Goal: Task Accomplishment & Management: Use online tool/utility

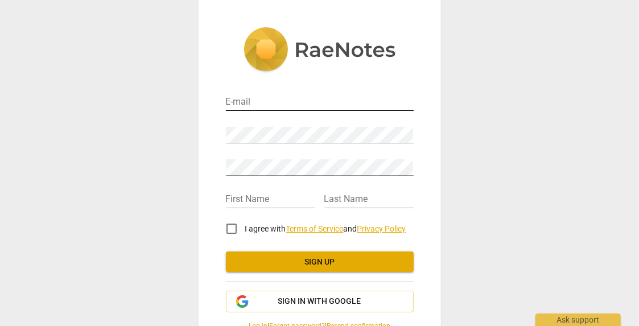
click at [252, 102] on input "email" at bounding box center [320, 102] width 188 height 17
type input "crystalhchoi.coaching@gmail.com"
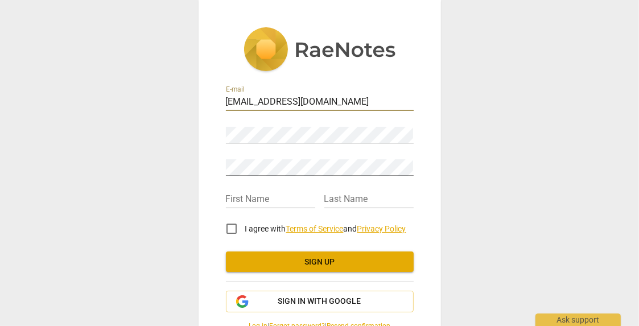
type input "Crystal"
type input "Choi"
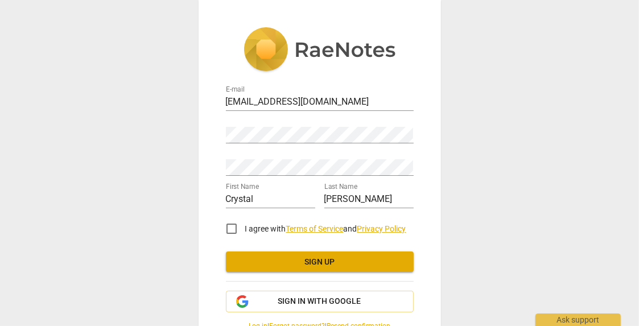
click at [460, 116] on div "E-mail crystalhchoi.coaching@gmail.com Password Retype Password First Name Crys…" at bounding box center [319, 163] width 639 height 326
click at [229, 229] on input "I agree with Terms of Service and Privacy Policy" at bounding box center [231, 228] width 27 height 27
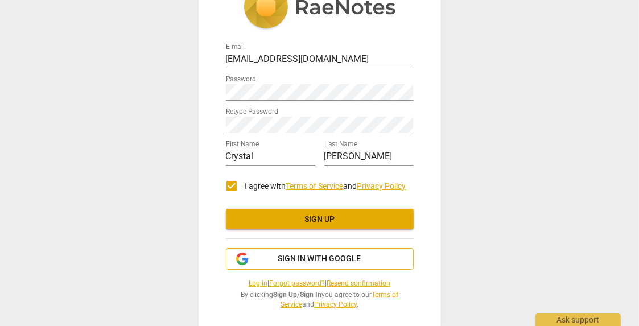
scroll to position [52, 0]
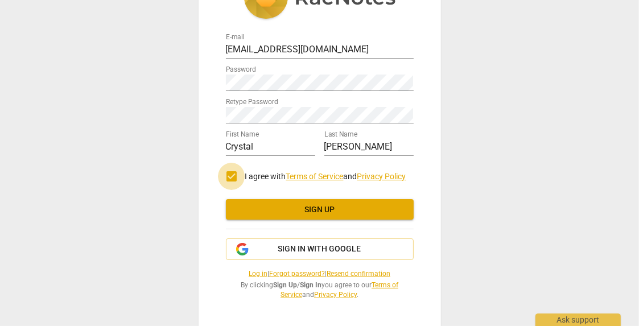
click at [235, 179] on input "I agree with Terms of Service and Privacy Policy" at bounding box center [231, 176] width 27 height 27
checkbox input "false"
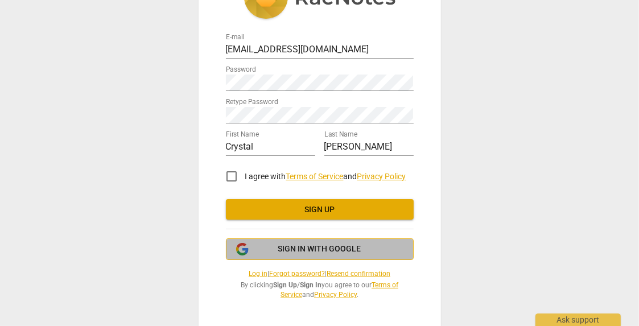
click at [322, 248] on span "Sign in with Google" at bounding box center [319, 249] width 83 height 11
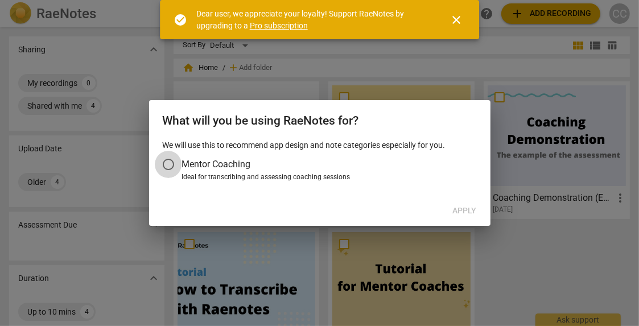
click at [169, 166] on input "Mentor Coaching" at bounding box center [168, 164] width 27 height 27
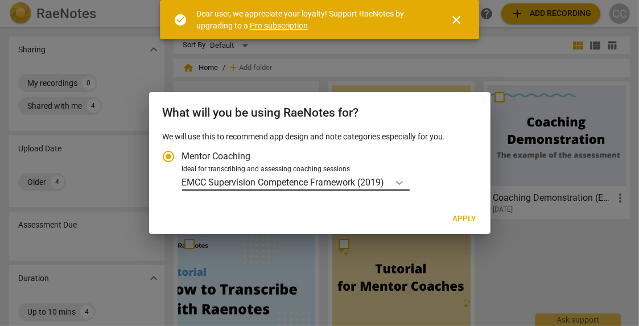
click at [397, 181] on icon "Account type" at bounding box center [399, 182] width 11 height 11
click at [0, 0] on input "Ideal for transcribing and assessing coaching sessions EMCC Supervision Compete…" at bounding box center [0, 0] width 0 height 0
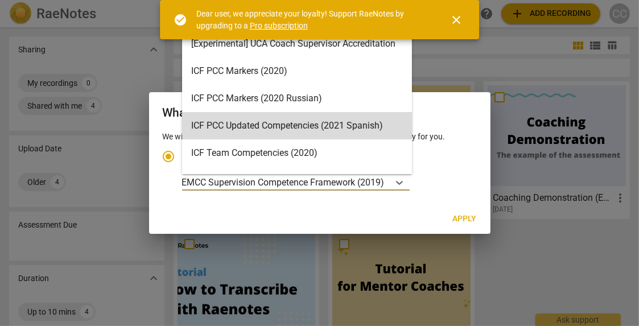
scroll to position [2, 0]
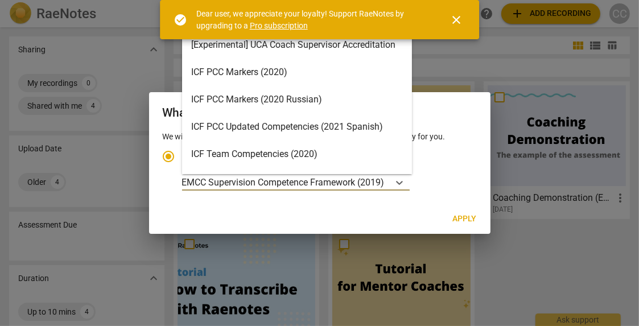
click at [276, 76] on div "ICF PCC Markers (2020)" at bounding box center [297, 72] width 230 height 27
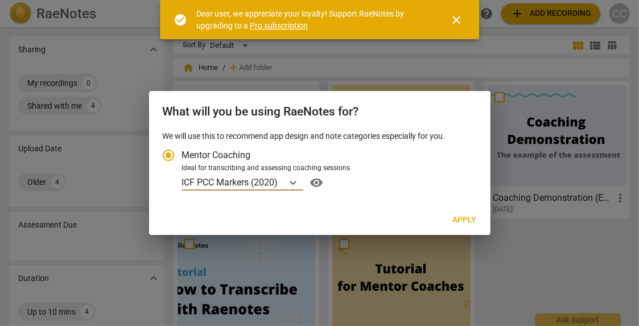
click at [468, 219] on span "Apply" at bounding box center [465, 220] width 24 height 11
radio input "false"
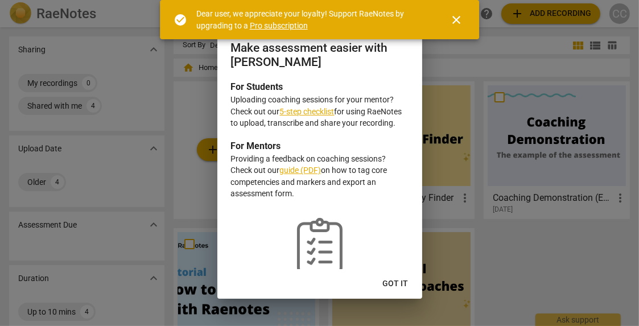
scroll to position [34, 0]
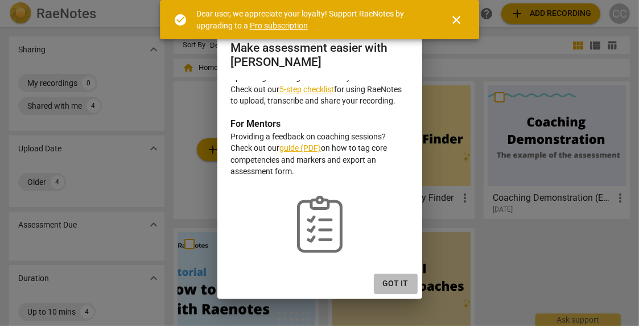
click at [395, 286] on span "Got it" at bounding box center [396, 283] width 26 height 11
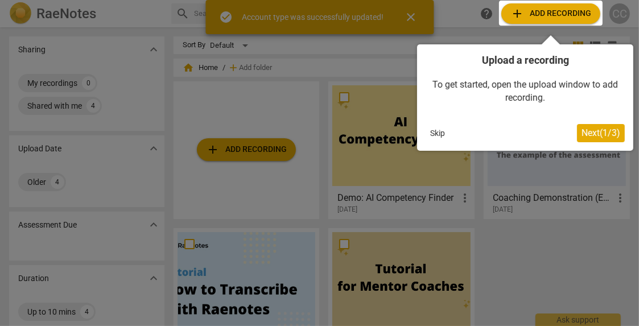
click at [539, 15] on div at bounding box center [551, 13] width 104 height 25
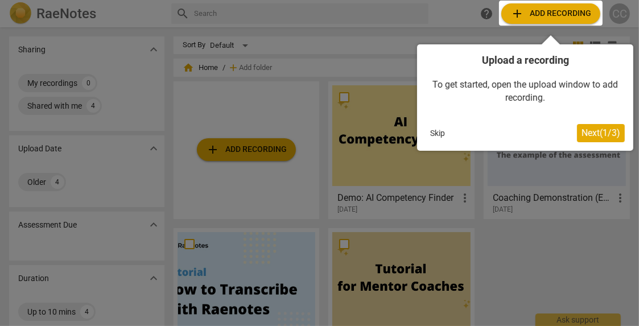
click at [549, 20] on div at bounding box center [551, 13] width 104 height 25
click at [578, 13] on div at bounding box center [551, 13] width 104 height 25
click at [586, 135] on span "Next ( 1 / 3 )" at bounding box center [601, 133] width 39 height 11
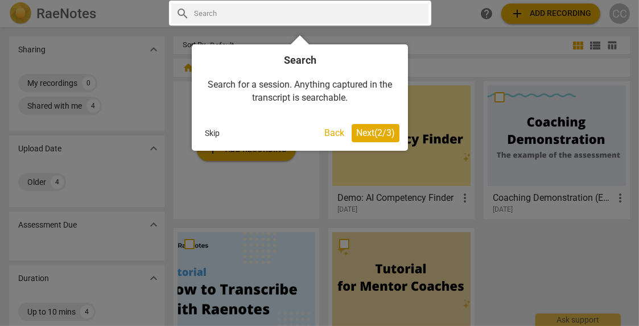
click at [369, 134] on span "Next ( 2 / 3 )" at bounding box center [375, 133] width 39 height 11
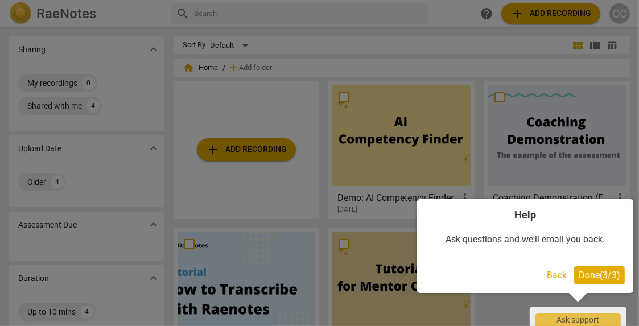
drag, startPoint x: 588, startPoint y: 276, endPoint x: 592, endPoint y: 256, distance: 20.9
click at [590, 274] on span "Done ( 3 / 3 )" at bounding box center [600, 275] width 42 height 11
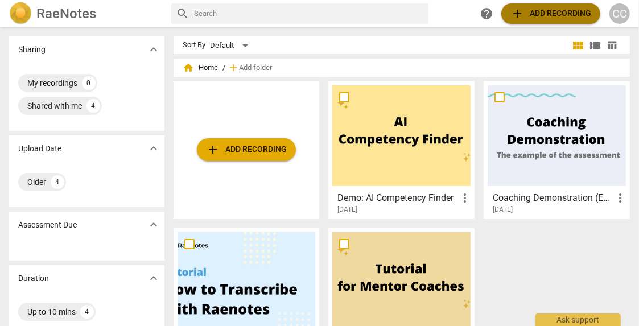
click at [541, 18] on span "add Add recording" at bounding box center [551, 14] width 81 height 14
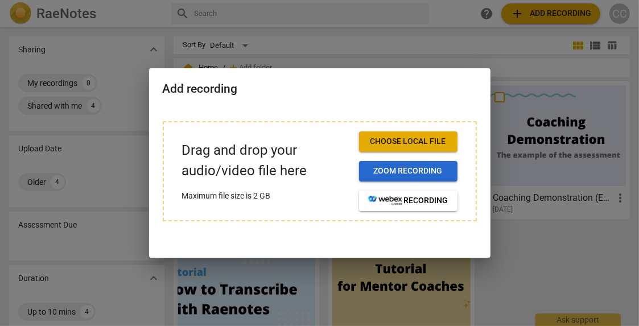
click at [402, 172] on span "Zoom recording" at bounding box center [408, 171] width 80 height 11
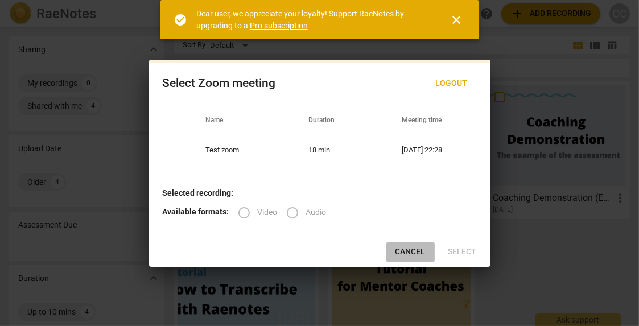
click at [415, 249] on span "Cancel" at bounding box center [411, 251] width 30 height 11
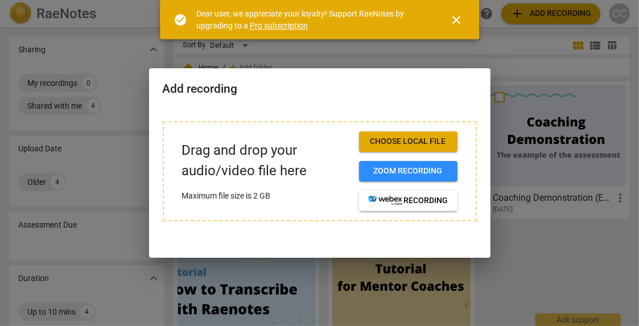
click at [426, 141] on span "Choose local file" at bounding box center [408, 141] width 80 height 11
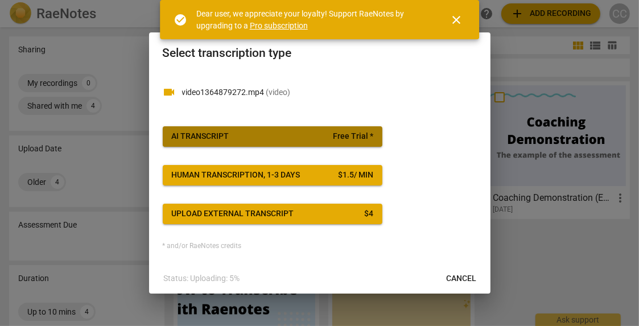
click at [315, 140] on span "AI Transcript Free Trial *" at bounding box center [273, 136] width 202 height 11
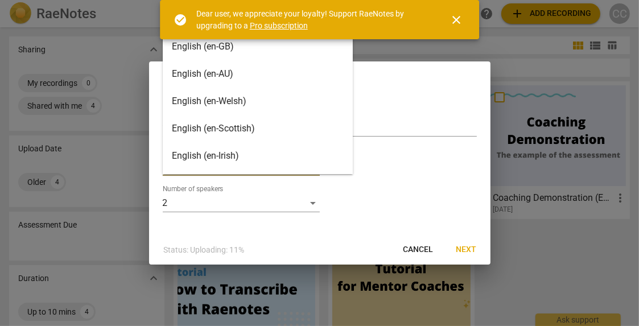
click at [307, 0] on body "RaeNotes search help add Add recording CC Sharing expand_more My recordings 0 S…" at bounding box center [319, 0] width 639 height 0
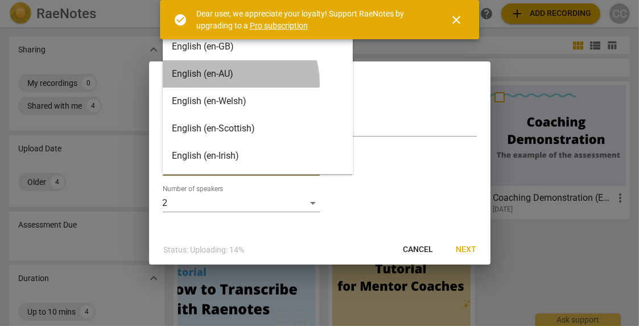
click at [239, 83] on div "English (en-AU)" at bounding box center [258, 73] width 190 height 27
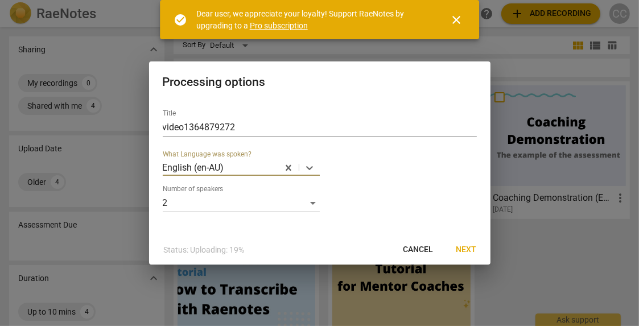
click at [470, 252] on span "Next" at bounding box center [467, 249] width 20 height 11
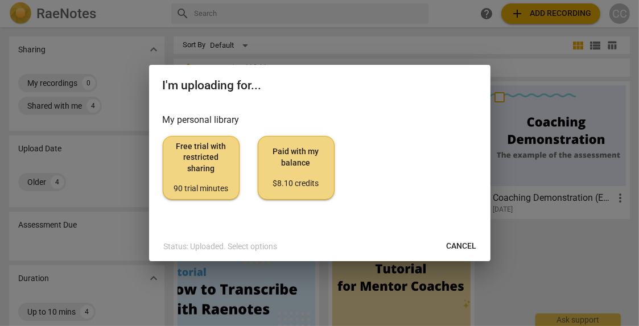
click at [311, 163] on span "Paid with my balance $8.10 credits" at bounding box center [296, 167] width 57 height 43
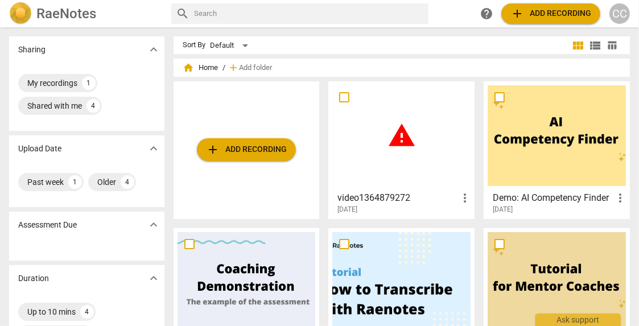
click at [459, 198] on span "more_vert" at bounding box center [465, 198] width 14 height 14
click at [423, 159] on div at bounding box center [319, 163] width 639 height 326
click at [344, 101] on input "checkbox" at bounding box center [344, 98] width 24 height 14
checkbox input "false"
click at [421, 179] on div "warning" at bounding box center [401, 135] width 138 height 101
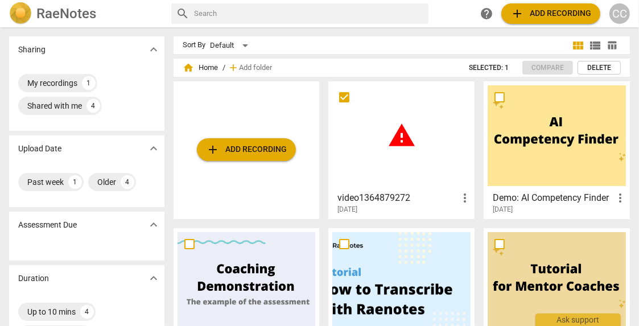
click at [421, 0] on html "RaeNotes search help add Add recording CC Sharing expand_more My recordings 1 S…" at bounding box center [319, 0] width 639 height 0
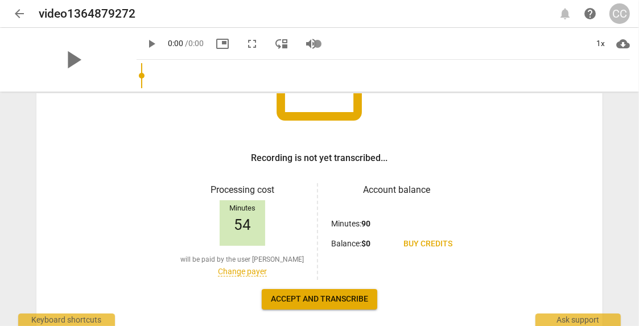
scroll to position [187, 0]
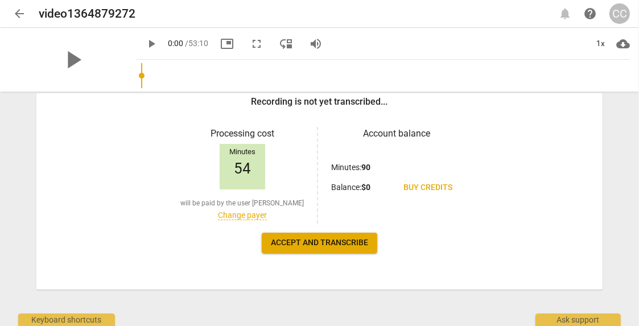
click at [242, 217] on link "Change payer" at bounding box center [242, 216] width 49 height 10
click at [245, 217] on link "Change payer" at bounding box center [242, 216] width 49 height 10
click at [237, 215] on link "Change payer" at bounding box center [242, 216] width 49 height 10
click at [14, 18] on span "arrow_back" at bounding box center [20, 14] width 14 height 14
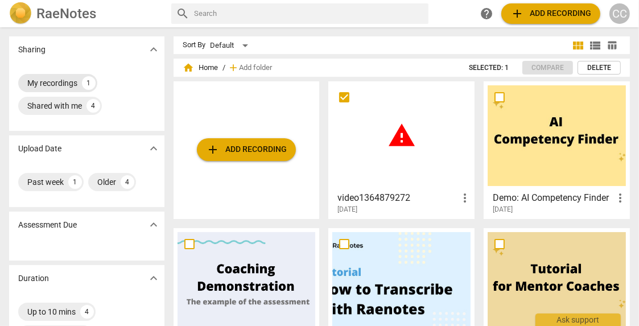
click at [87, 84] on div "1" at bounding box center [89, 83] width 14 height 14
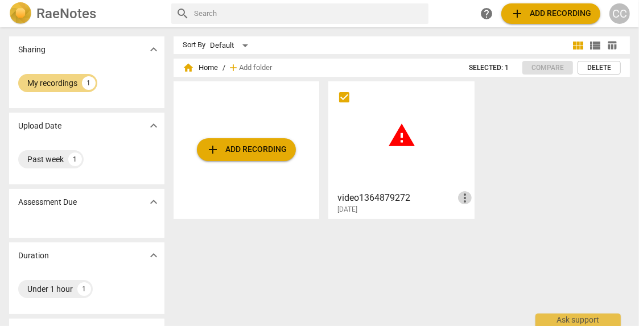
click at [463, 195] on span "more_vert" at bounding box center [465, 198] width 14 height 14
click at [359, 188] on div at bounding box center [319, 163] width 639 height 326
click at [375, 194] on h3 "video1364879272" at bounding box center [398, 198] width 121 height 14
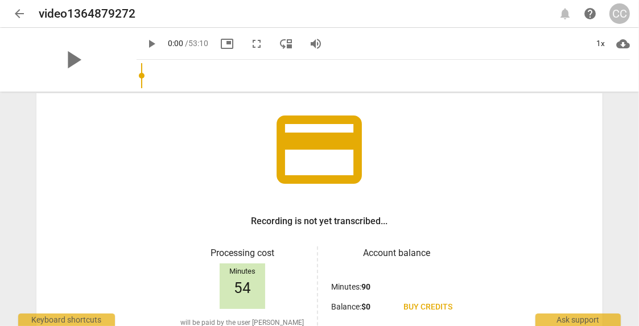
scroll to position [187, 0]
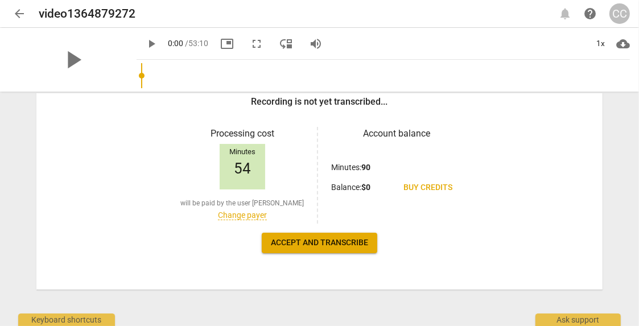
click at [232, 215] on link "Change payer" at bounding box center [242, 216] width 49 height 10
click at [337, 249] on link "Recharge the balance" at bounding box center [319, 243] width 113 height 20
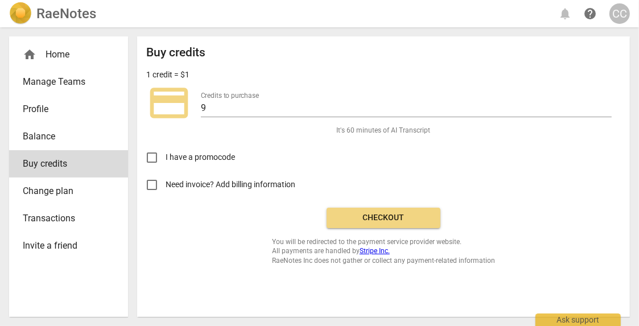
click at [388, 213] on span "Checkout" at bounding box center [384, 217] width 96 height 11
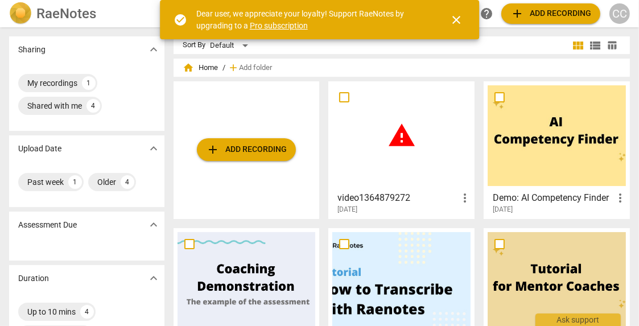
click at [460, 19] on span "close" at bounding box center [457, 20] width 14 height 14
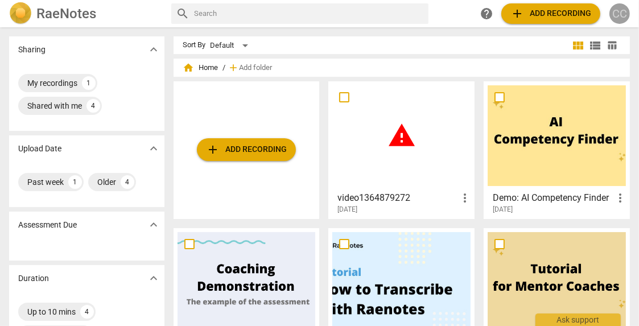
click at [619, 17] on div "CC" at bounding box center [620, 13] width 20 height 20
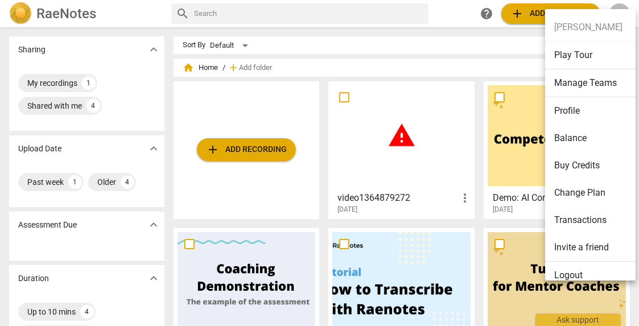
click at [436, 171] on div at bounding box center [319, 163] width 639 height 326
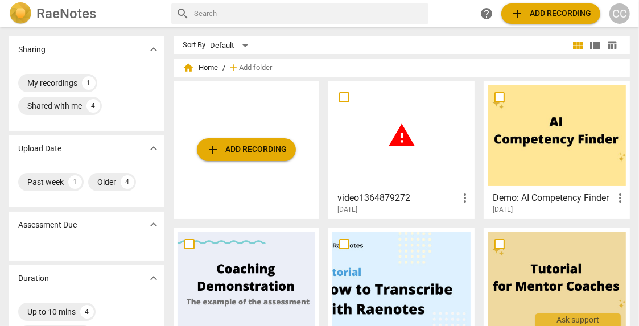
click at [555, 11] on span "add Add recording" at bounding box center [551, 14] width 81 height 14
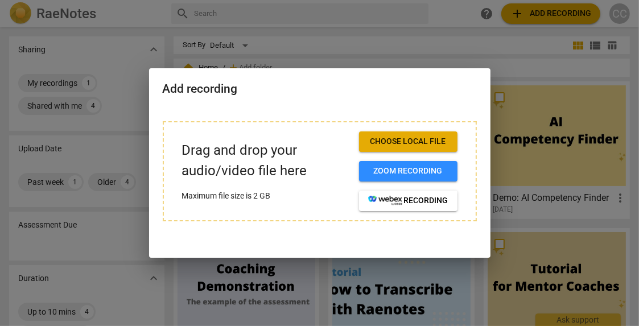
click at [417, 145] on span "Choose local file" at bounding box center [408, 141] width 80 height 11
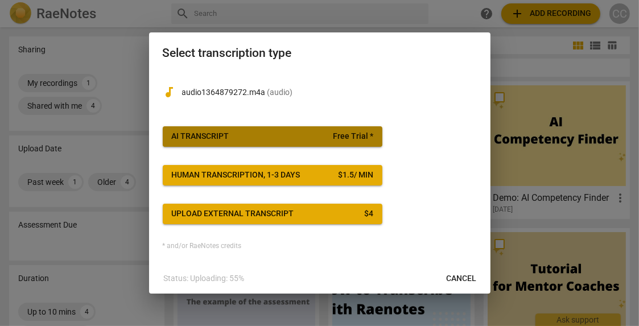
click at [336, 139] on span "Free Trial *" at bounding box center [353, 136] width 40 height 11
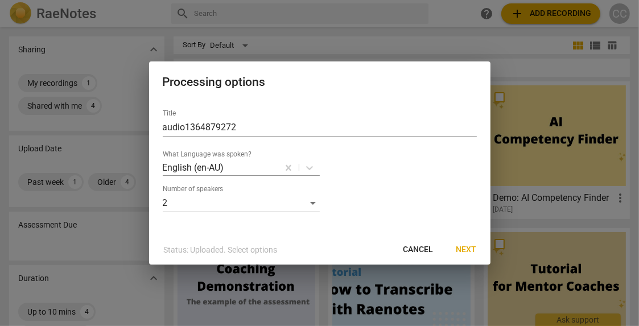
click at [467, 249] on span "Next" at bounding box center [467, 249] width 20 height 11
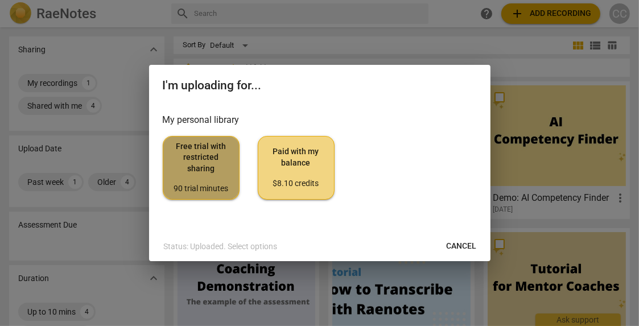
click at [179, 161] on span "Free trial with restricted sharing 90 trial minutes" at bounding box center [200, 168] width 57 height 54
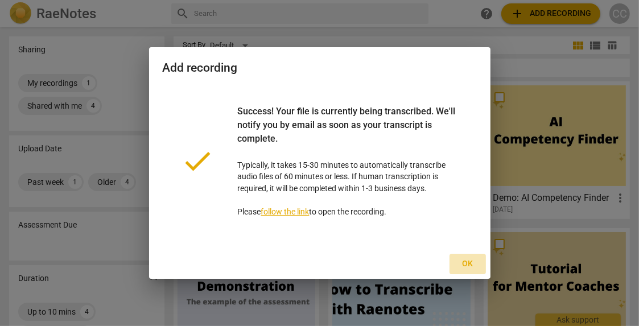
drag, startPoint x: 471, startPoint y: 265, endPoint x: 464, endPoint y: 262, distance: 7.4
click at [470, 265] on span "Ok" at bounding box center [468, 263] width 18 height 11
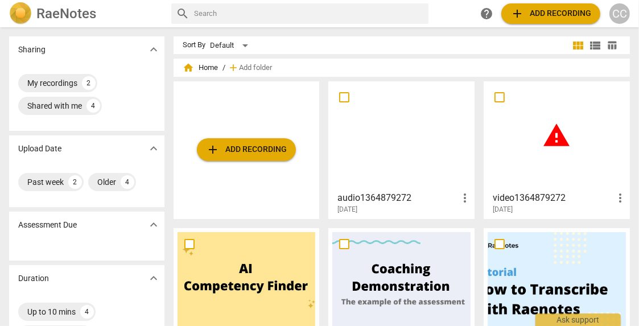
click at [458, 198] on span "more_vert" at bounding box center [465, 198] width 14 height 14
click at [409, 147] on div at bounding box center [319, 163] width 639 height 326
click at [379, 116] on div at bounding box center [401, 135] width 138 height 101
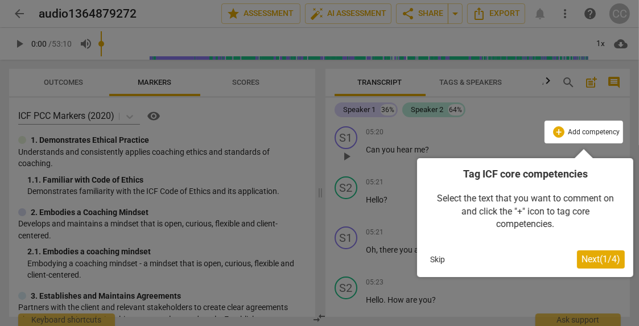
click at [592, 258] on span "Next ( 1 / 4 )" at bounding box center [601, 259] width 39 height 11
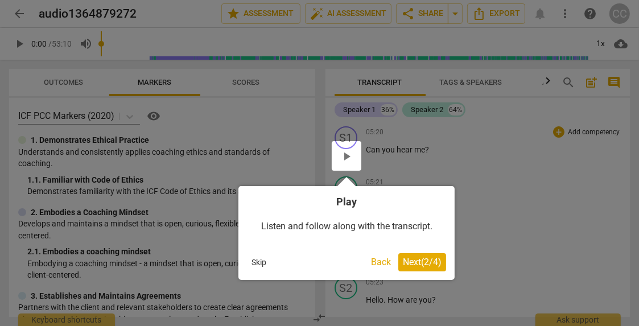
click at [409, 261] on span "Next ( 2 / 4 )" at bounding box center [422, 262] width 39 height 11
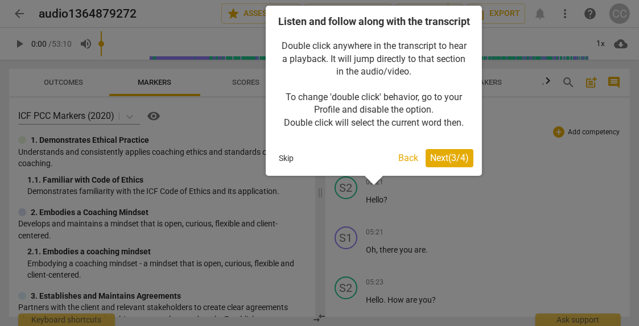
click at [438, 163] on span "Next ( 3 / 4 )" at bounding box center [449, 158] width 39 height 11
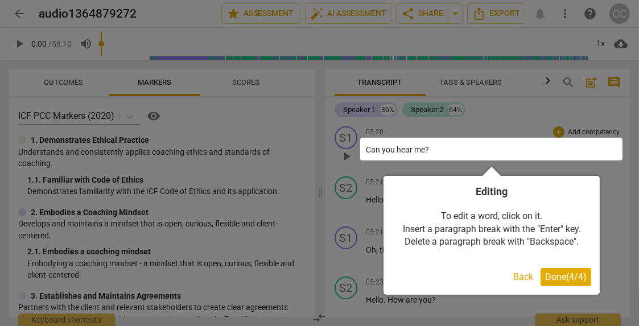
click at [553, 278] on span "Done ( 4 / 4 )" at bounding box center [566, 277] width 42 height 11
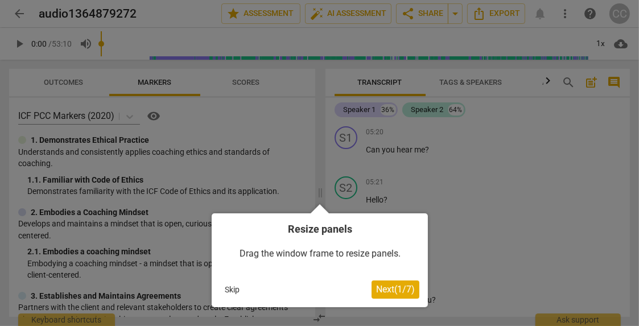
click at [379, 292] on span "Next ( 1 / 7 )" at bounding box center [395, 289] width 39 height 11
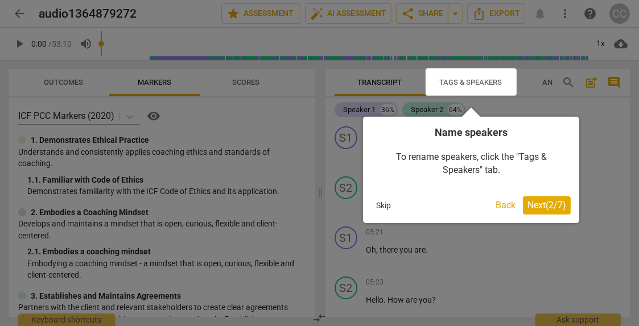
click at [550, 204] on span "Next ( 2 / 7 )" at bounding box center [547, 205] width 39 height 11
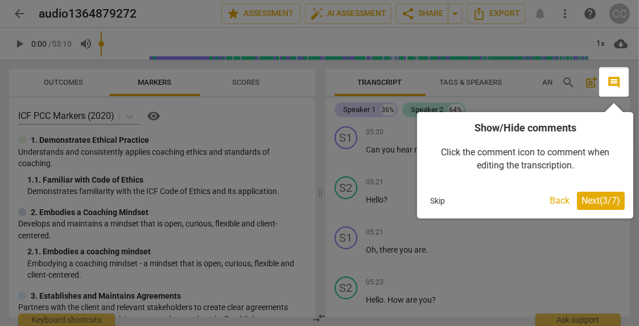
click at [601, 199] on span "Next ( 3 / 7 )" at bounding box center [601, 200] width 39 height 11
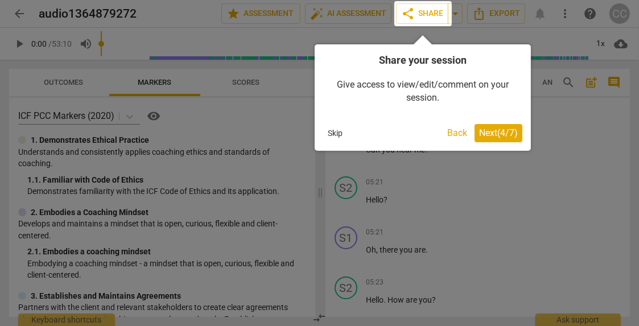
click at [491, 130] on span "Next ( 4 / 7 )" at bounding box center [498, 133] width 39 height 11
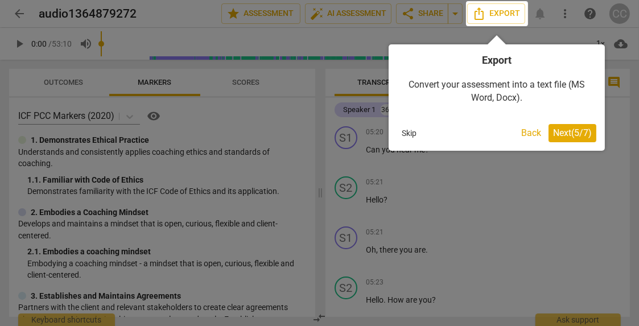
click at [573, 130] on span "Next ( 5 / 7 )" at bounding box center [572, 133] width 39 height 11
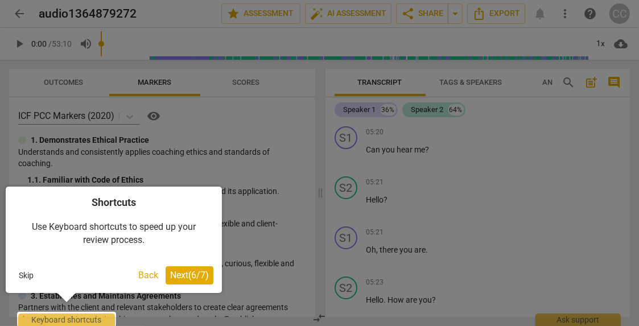
click at [187, 272] on span "Next ( 6 / 7 )" at bounding box center [189, 275] width 39 height 11
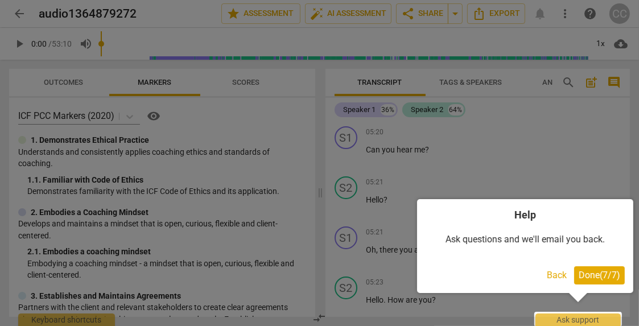
click at [594, 278] on span "Done ( 7 / 7 )" at bounding box center [600, 275] width 42 height 11
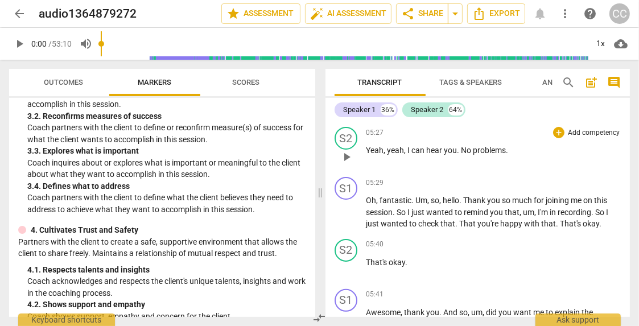
scroll to position [285, 0]
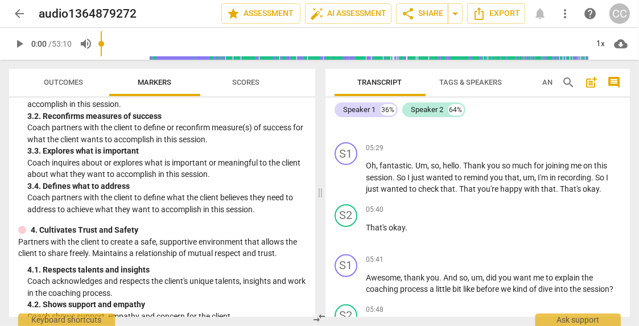
click at [462, 86] on span "Tags & Speakers" at bounding box center [471, 82] width 63 height 9
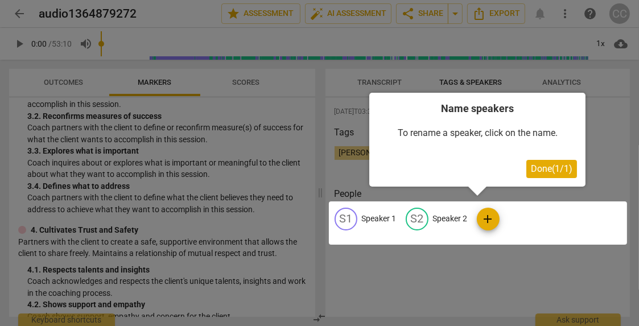
click at [385, 220] on div at bounding box center [478, 223] width 298 height 43
click at [539, 169] on span "Done ( 1 / 1 )" at bounding box center [552, 168] width 42 height 11
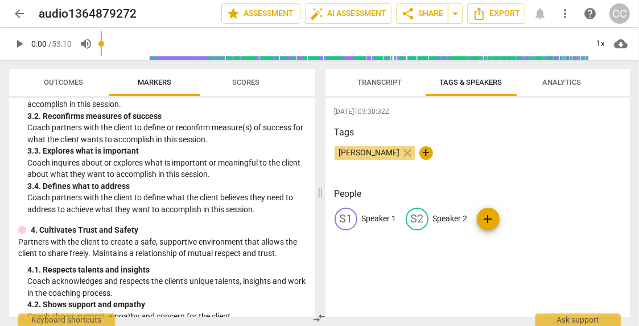
click at [380, 219] on p "Speaker 1" at bounding box center [379, 219] width 35 height 12
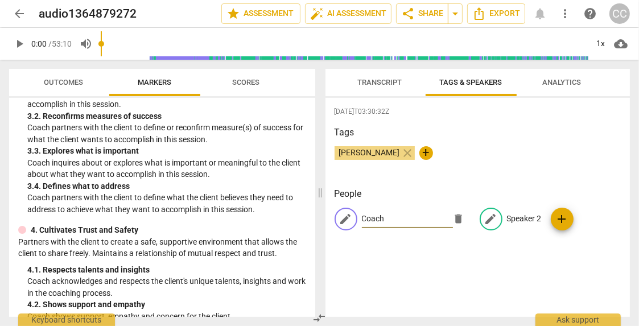
type input "Coach"
click at [521, 222] on p "Speaker 2" at bounding box center [524, 219] width 35 height 12
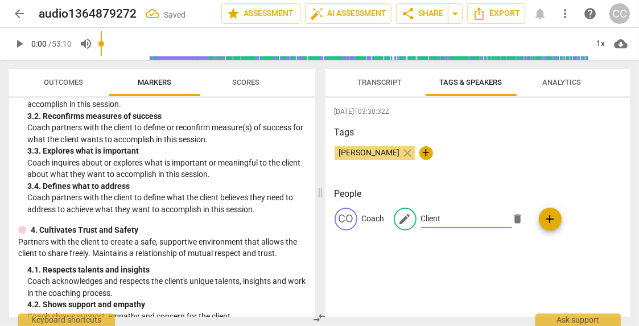
type input "Client"
click at [476, 286] on div "[DATE]T03:30:32Z Tags [PERSON_NAME] close + People CO Coach edit Client delete …" at bounding box center [478, 207] width 305 height 219
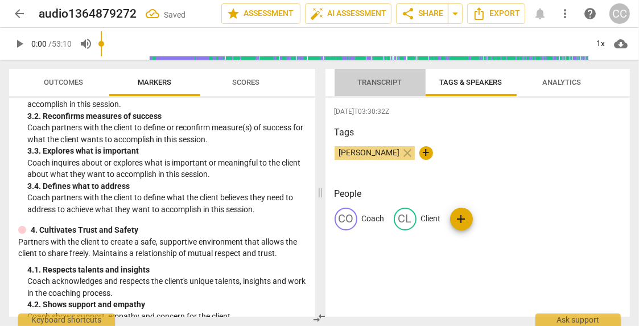
click at [365, 89] on span "Transcript" at bounding box center [380, 82] width 72 height 15
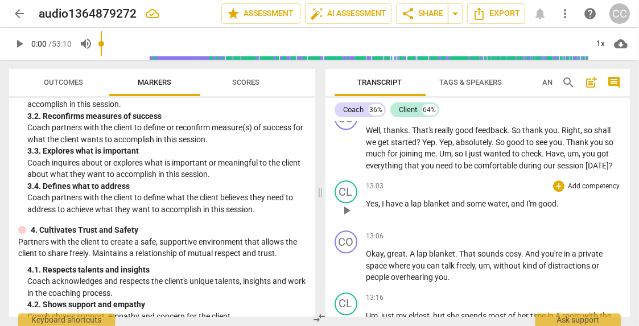
scroll to position [2220, 0]
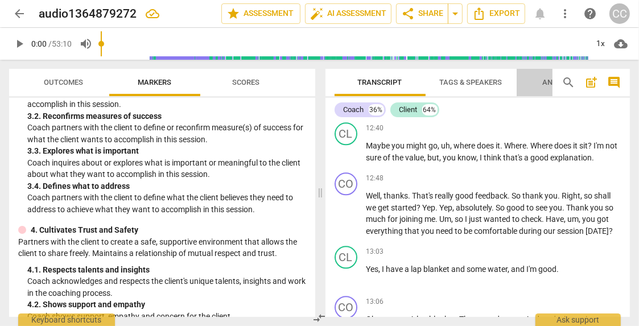
click at [549, 84] on span "Analytics" at bounding box center [562, 82] width 39 height 9
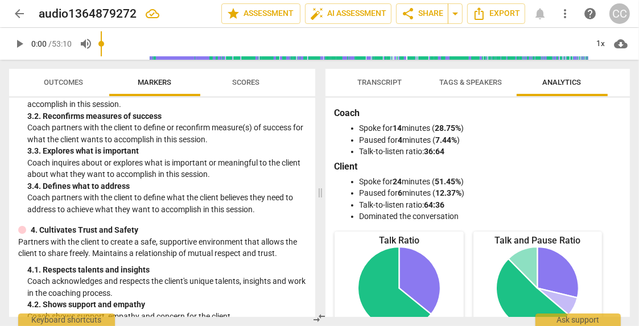
scroll to position [0, 0]
drag, startPoint x: 106, startPoint y: 44, endPoint x: 194, endPoint y: 54, distance: 88.2
click at [194, 54] on input "range" at bounding box center [344, 44] width 487 height 36
click at [375, 89] on button "Transcript" at bounding box center [380, 82] width 91 height 27
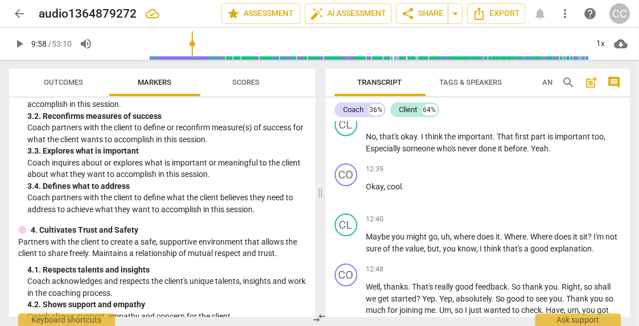
scroll to position [2166, 0]
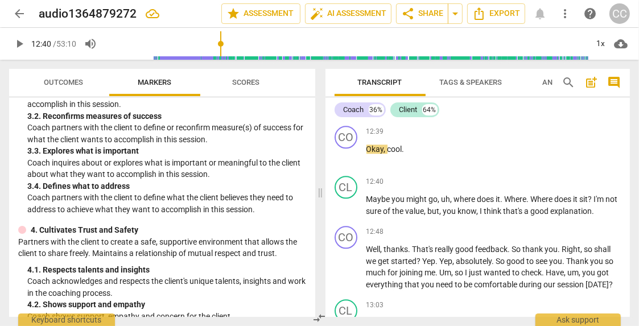
drag, startPoint x: 195, startPoint y: 45, endPoint x: 222, endPoint y: 50, distance: 27.7
type input "760"
click at [222, 50] on input "range" at bounding box center [346, 44] width 483 height 36
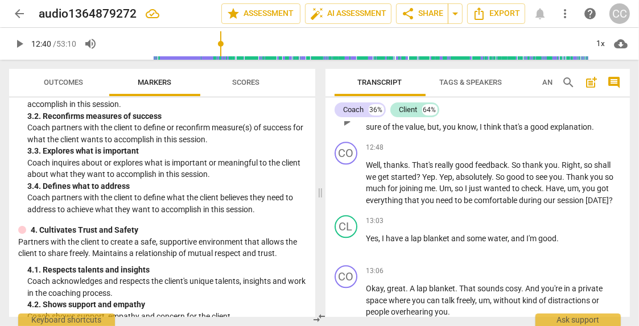
scroll to position [2280, 0]
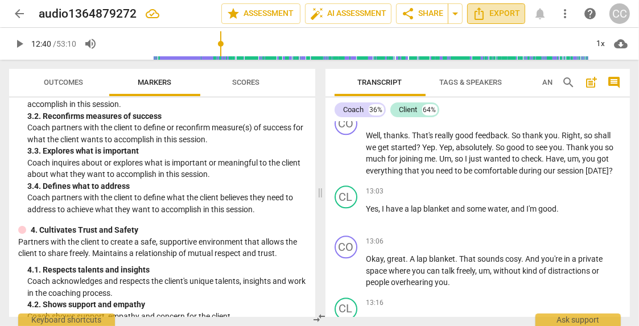
click at [496, 15] on span "Export" at bounding box center [496, 14] width 48 height 14
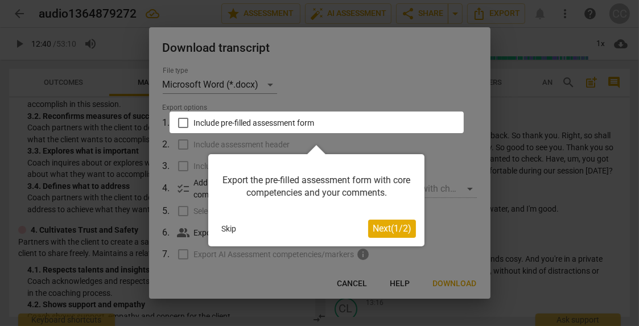
click at [404, 233] on span "Next ( 1 / 2 )" at bounding box center [392, 228] width 39 height 11
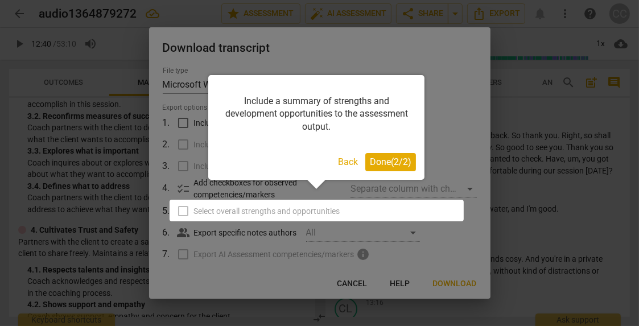
click at [385, 164] on span "Done ( 2 / 2 )" at bounding box center [391, 162] width 42 height 11
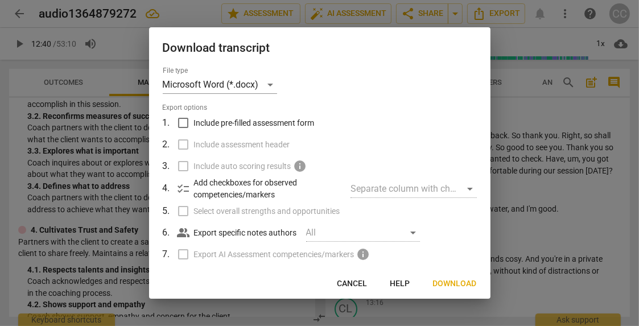
click at [182, 125] on input "Include pre-filled assessment form" at bounding box center [183, 123] width 22 height 22
checkbox input "true"
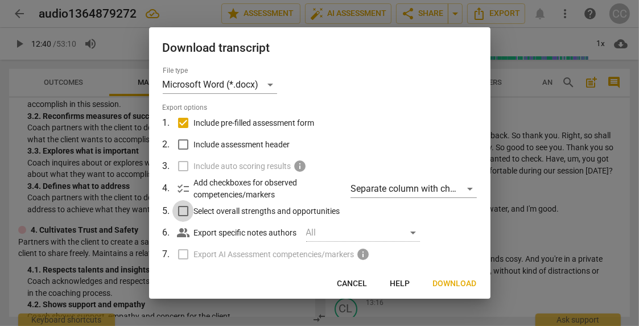
click at [179, 213] on input "Select overall strengths and opportunities" at bounding box center [183, 211] width 22 height 22
checkbox input "true"
click at [180, 143] on input "Include assessment header" at bounding box center [183, 145] width 22 height 22
checkbox input "true"
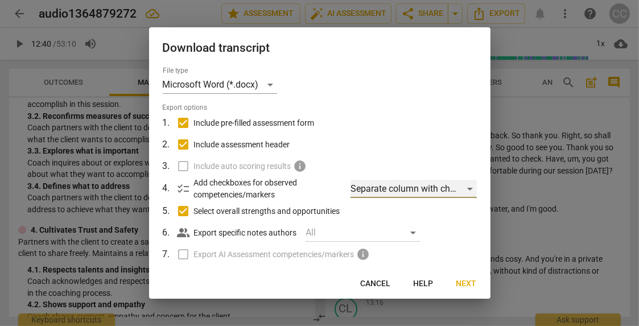
click at [451, 189] on div "Separate column with check marks" at bounding box center [414, 189] width 126 height 18
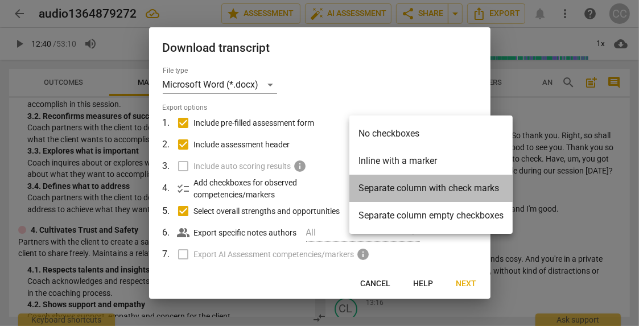
click at [427, 191] on li "Separate column with check marks" at bounding box center [430, 188] width 163 height 27
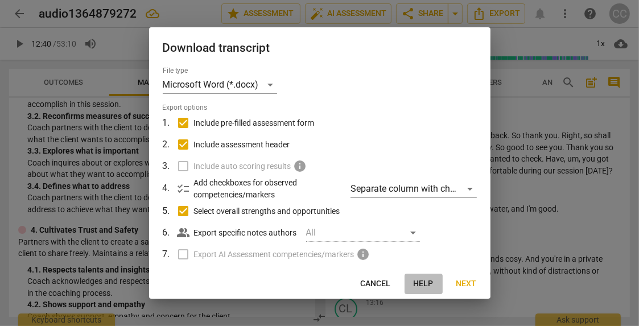
click at [420, 284] on span "Help" at bounding box center [424, 283] width 20 height 11
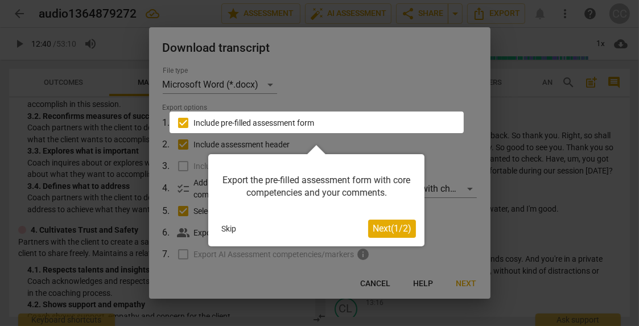
click at [384, 231] on span "Next ( 1 / 2 )" at bounding box center [392, 228] width 39 height 11
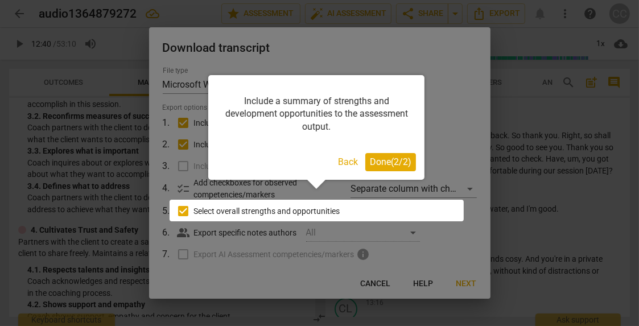
click at [407, 165] on span "Done ( 2 / 2 )" at bounding box center [391, 162] width 42 height 11
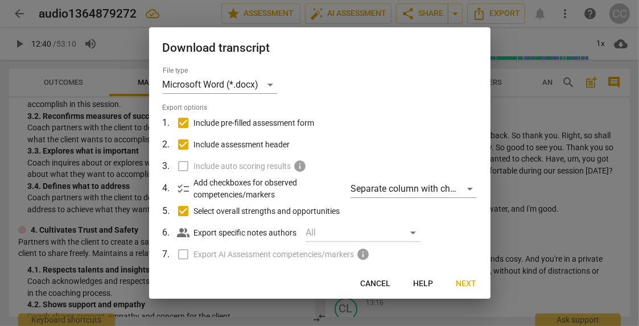
click at [471, 282] on span "Next" at bounding box center [467, 283] width 20 height 11
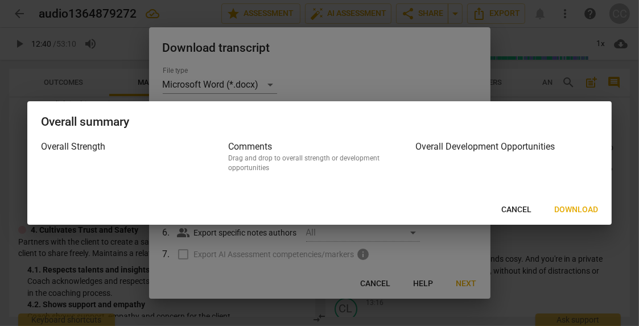
click at [578, 209] on span "Download" at bounding box center [576, 209] width 44 height 11
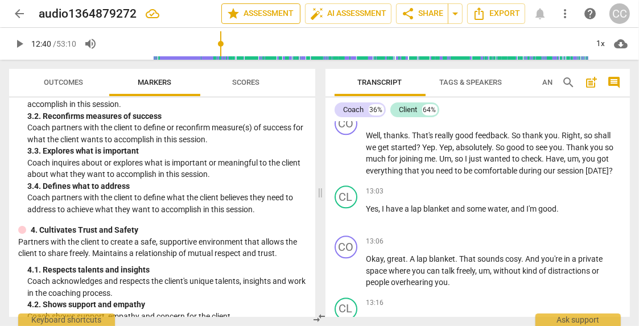
click at [252, 14] on span "star Assessment" at bounding box center [261, 14] width 69 height 14
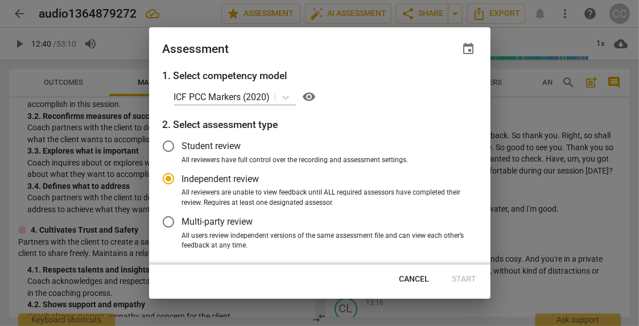
click at [415, 283] on span "Cancel" at bounding box center [415, 279] width 30 height 11
radio input "false"
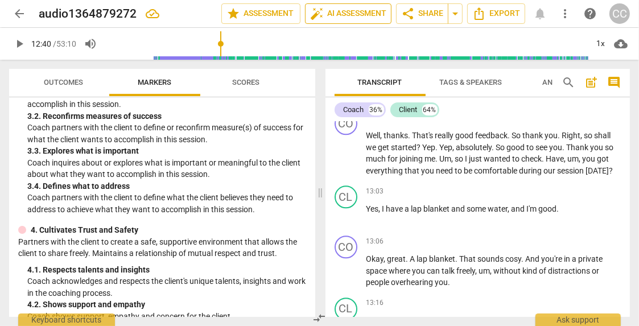
click at [345, 22] on button "auto_fix_high AI Assessment" at bounding box center [348, 13] width 87 height 20
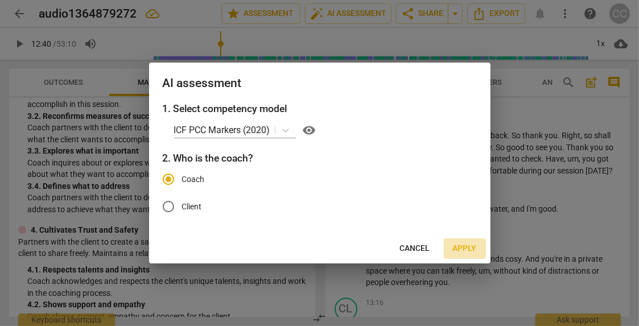
click at [461, 247] on span "Apply" at bounding box center [465, 248] width 24 height 11
